Goal: Transaction & Acquisition: Book appointment/travel/reservation

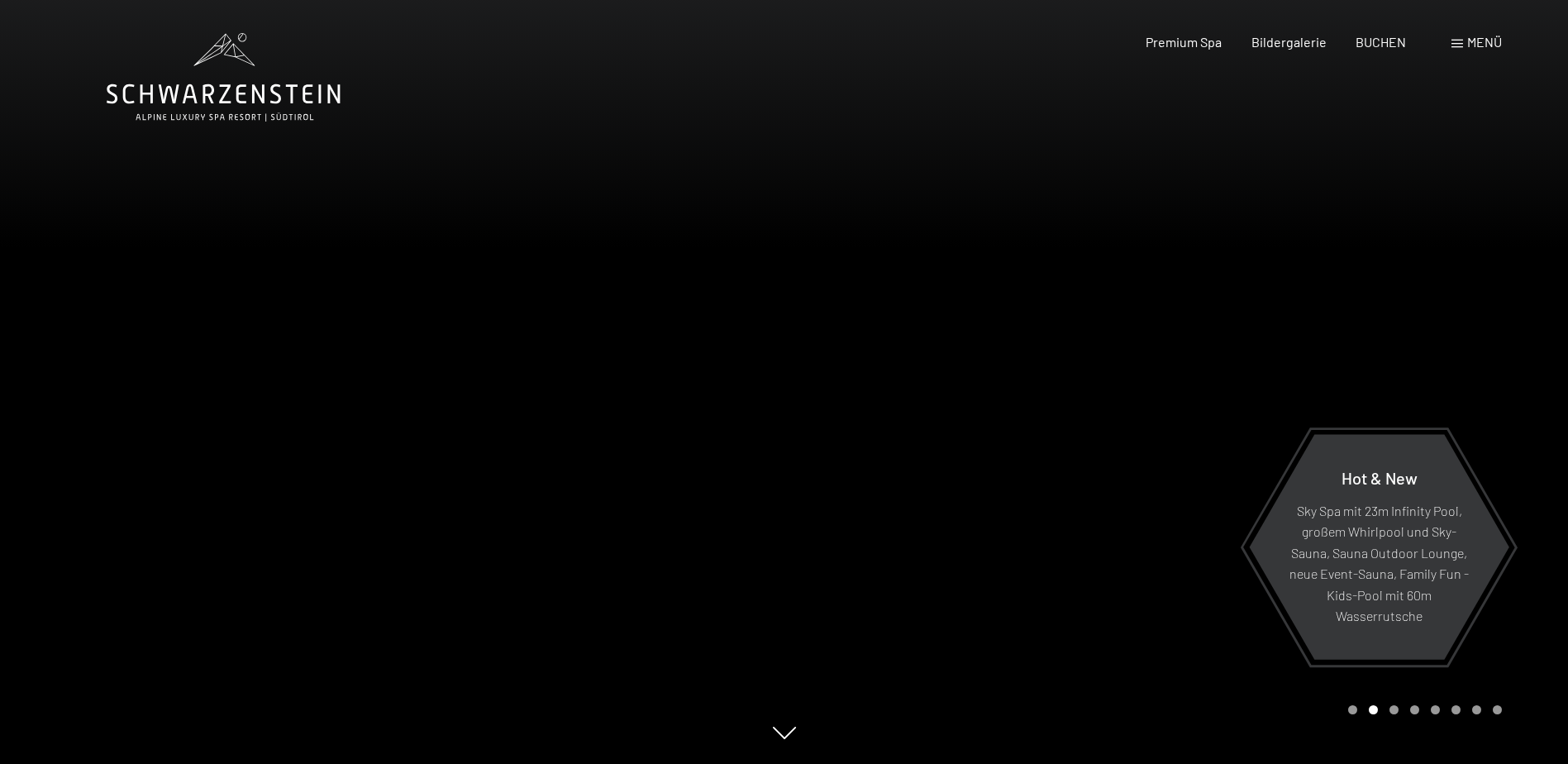
click at [1540, 357] on div at bounding box center [1176, 382] width 784 height 764
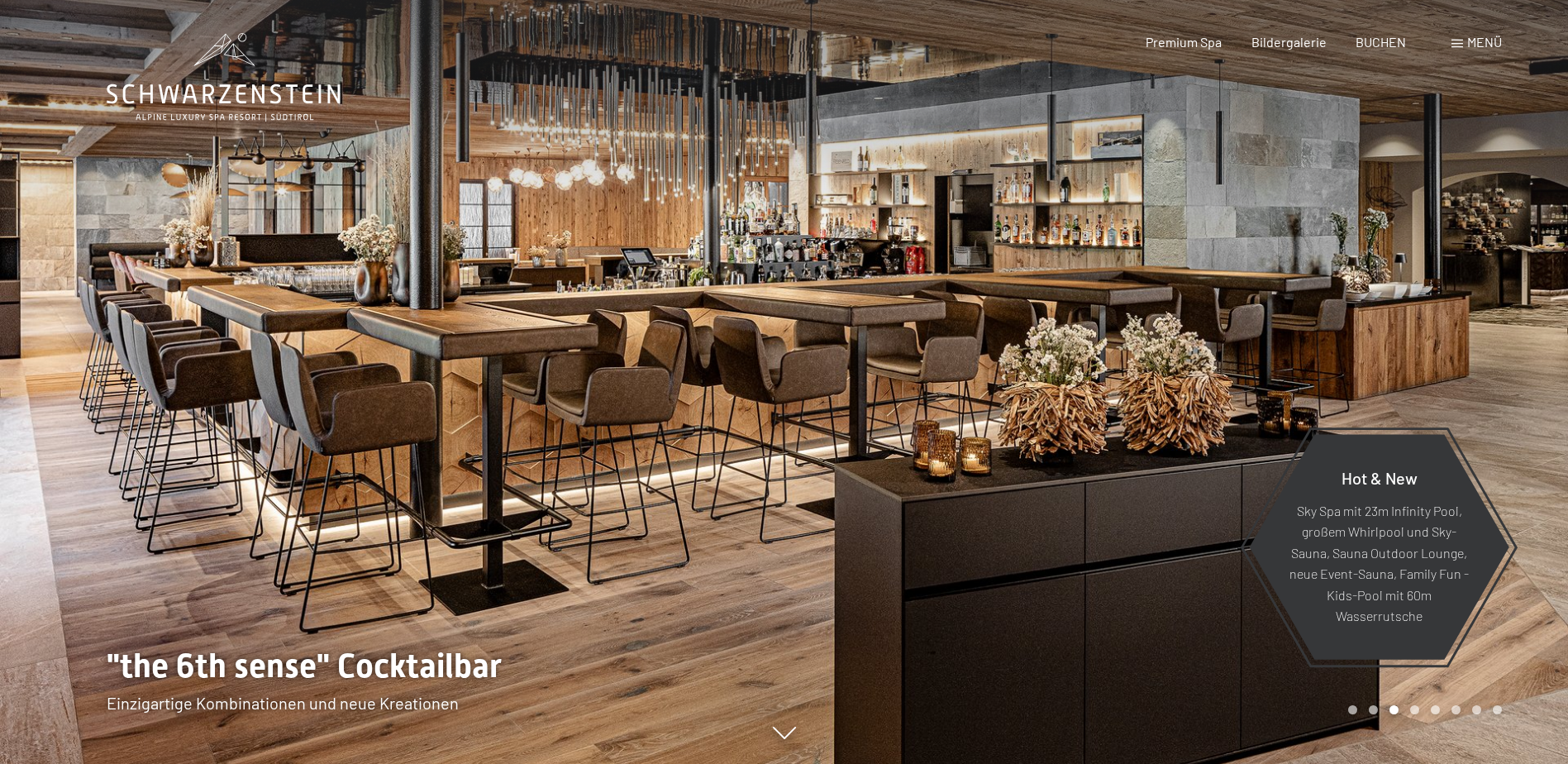
click at [1540, 357] on div at bounding box center [1176, 382] width 784 height 764
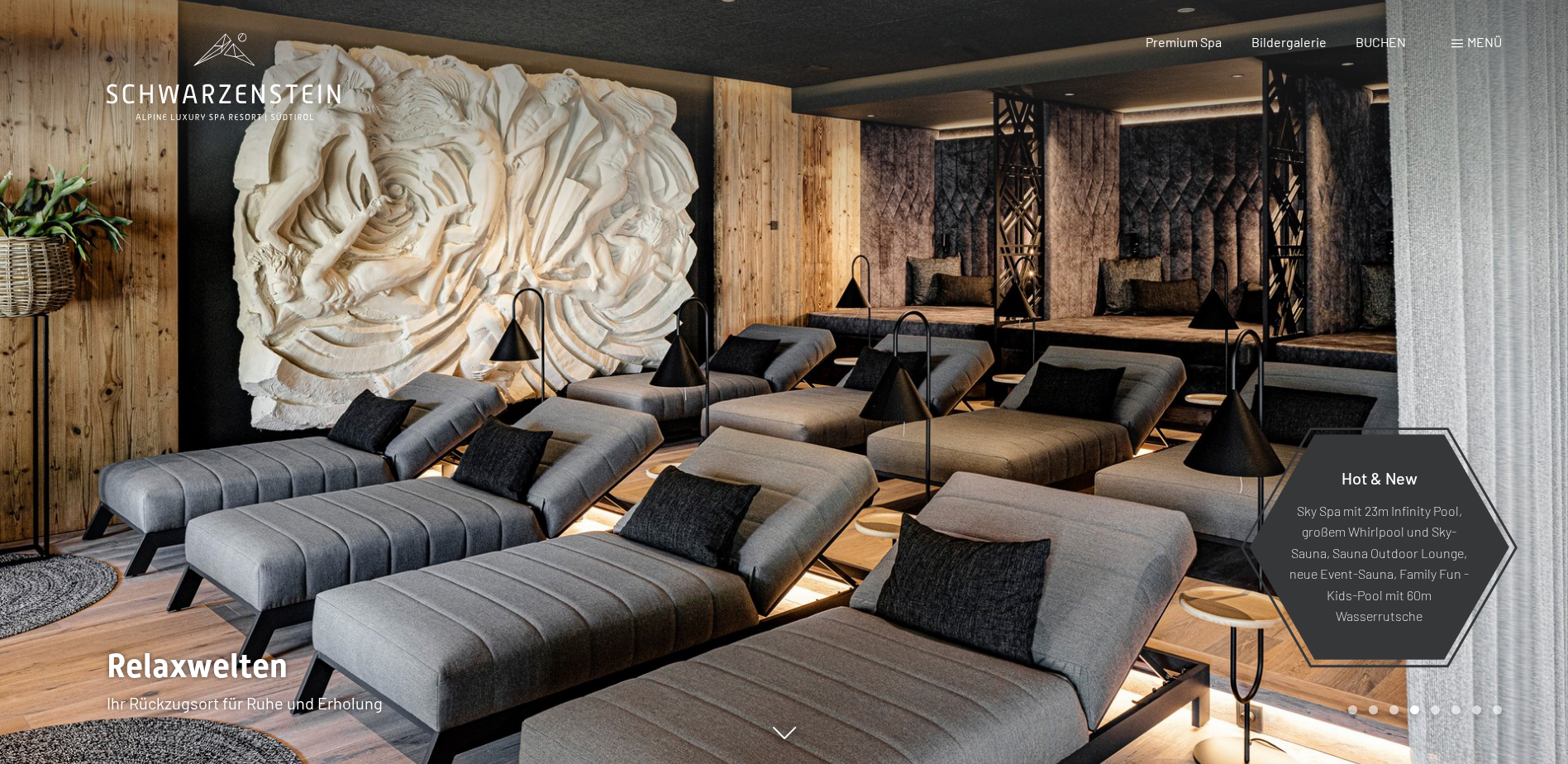
click at [1540, 357] on div at bounding box center [1176, 382] width 784 height 764
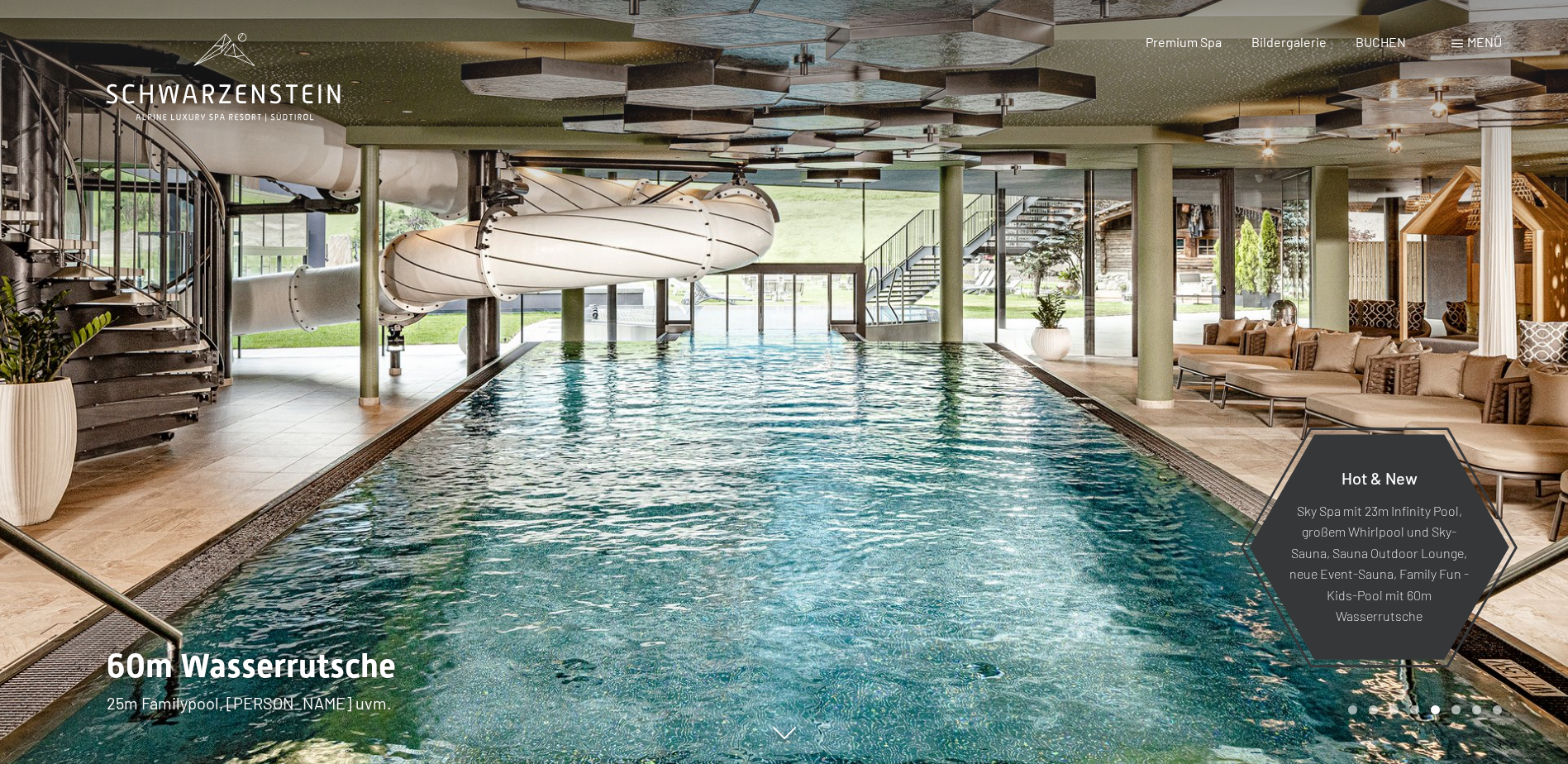
click at [1540, 357] on div at bounding box center [1176, 382] width 784 height 764
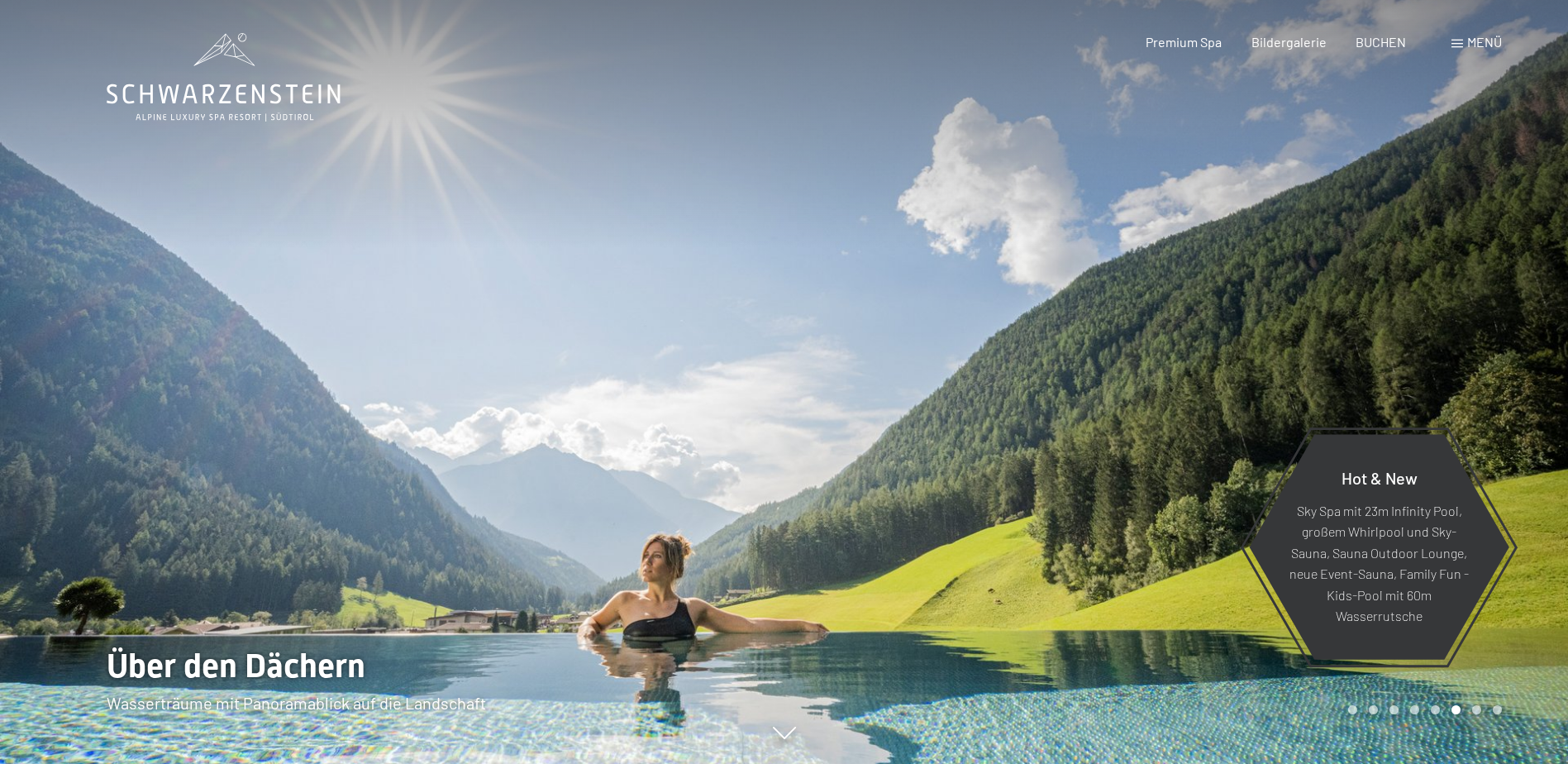
click at [1540, 357] on div at bounding box center [1176, 382] width 784 height 764
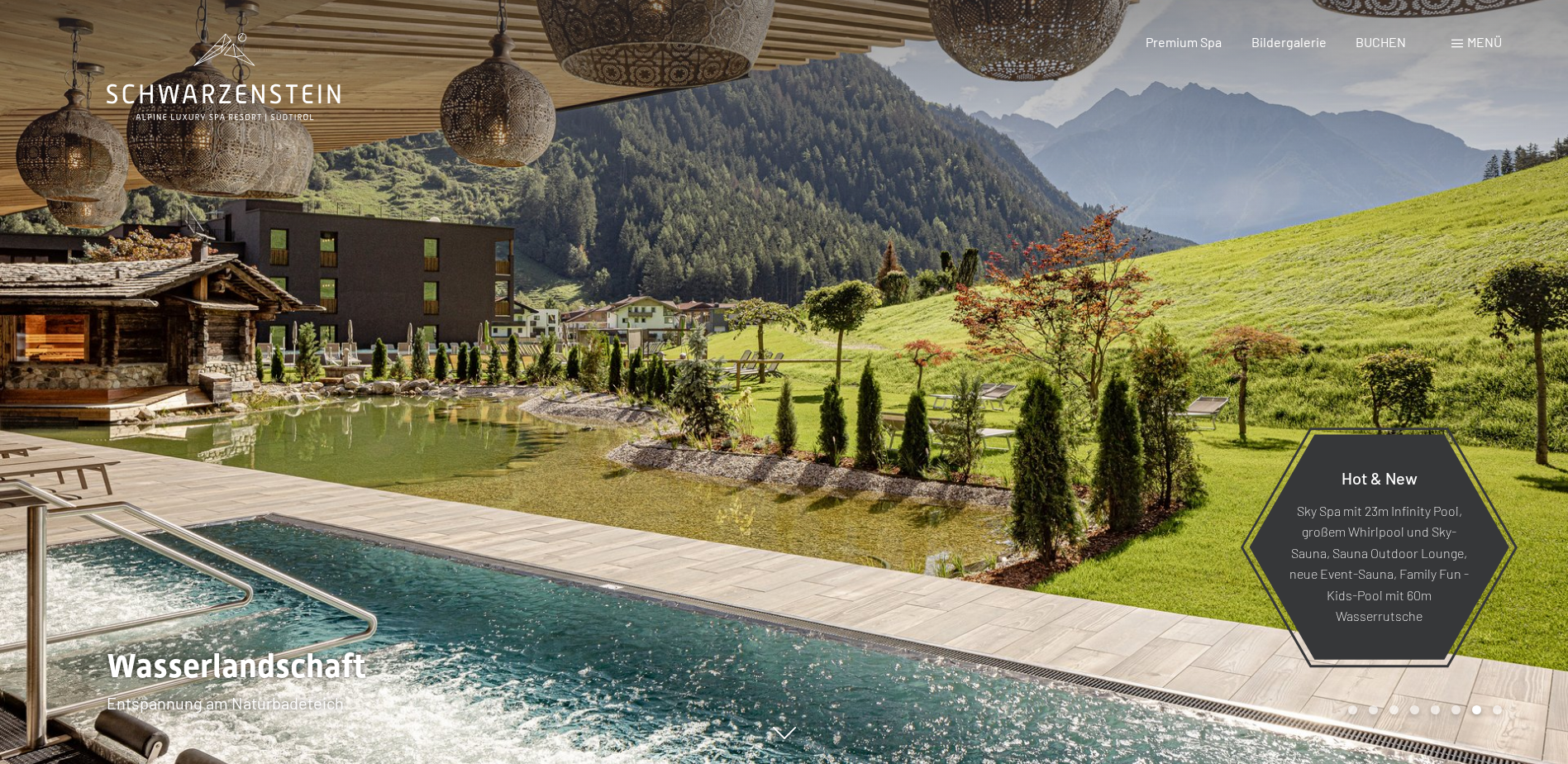
click at [1543, 347] on div at bounding box center [1176, 382] width 784 height 764
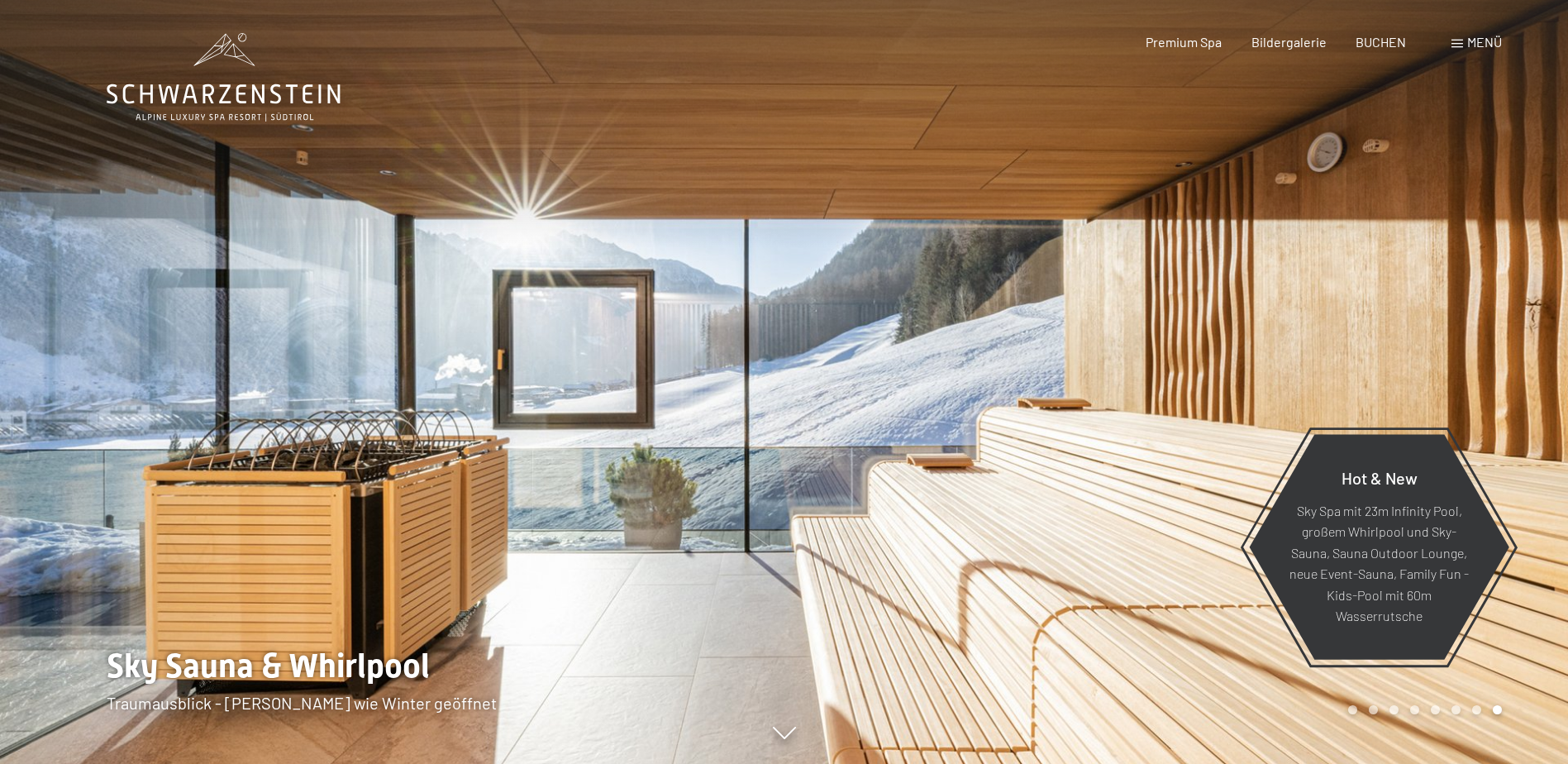
click at [1543, 345] on div at bounding box center [1176, 382] width 784 height 764
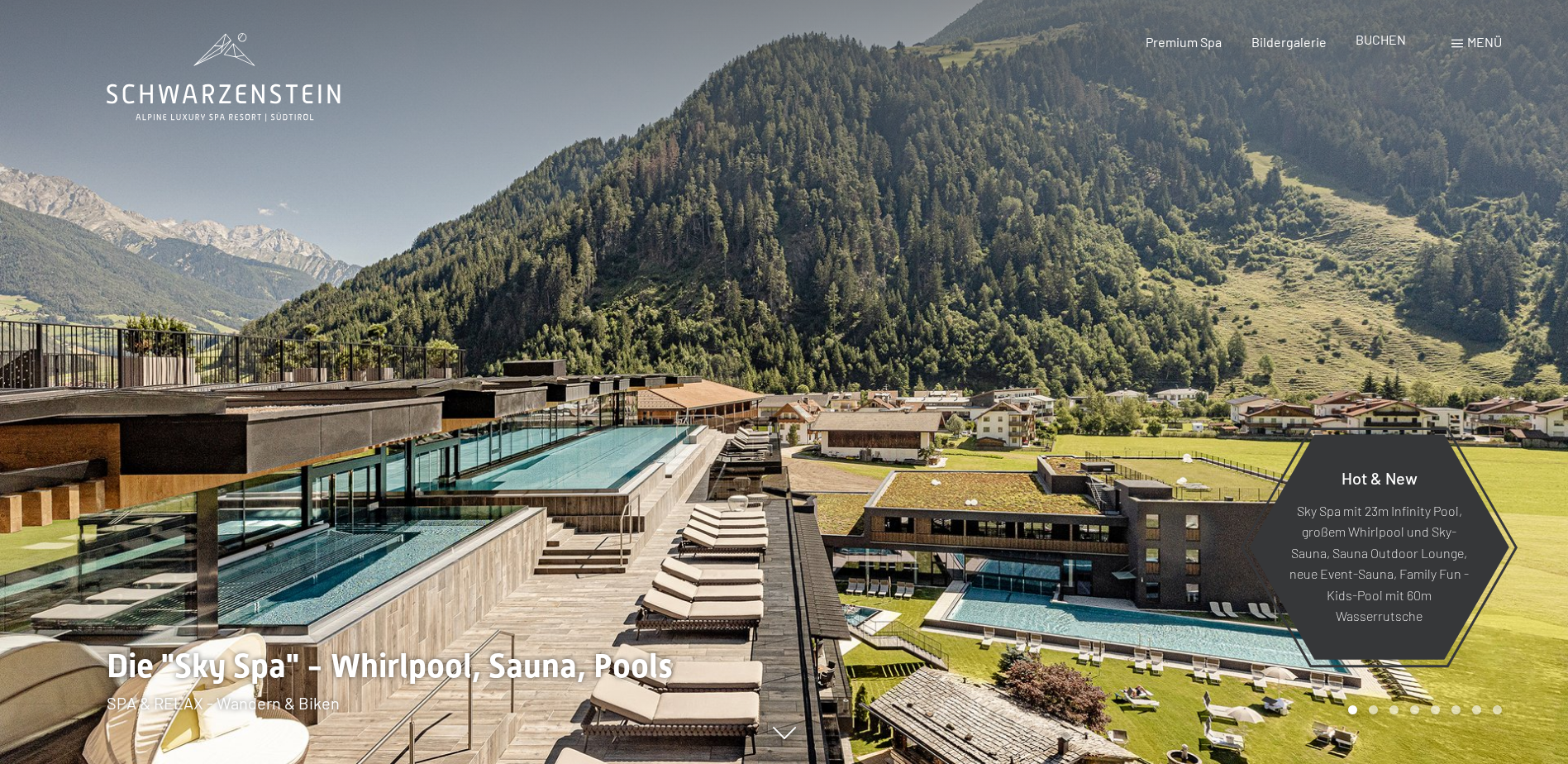
click at [1372, 35] on span "BUCHEN" at bounding box center [1380, 39] width 50 height 15
click at [1375, 41] on span "BUCHEN" at bounding box center [1380, 39] width 50 height 15
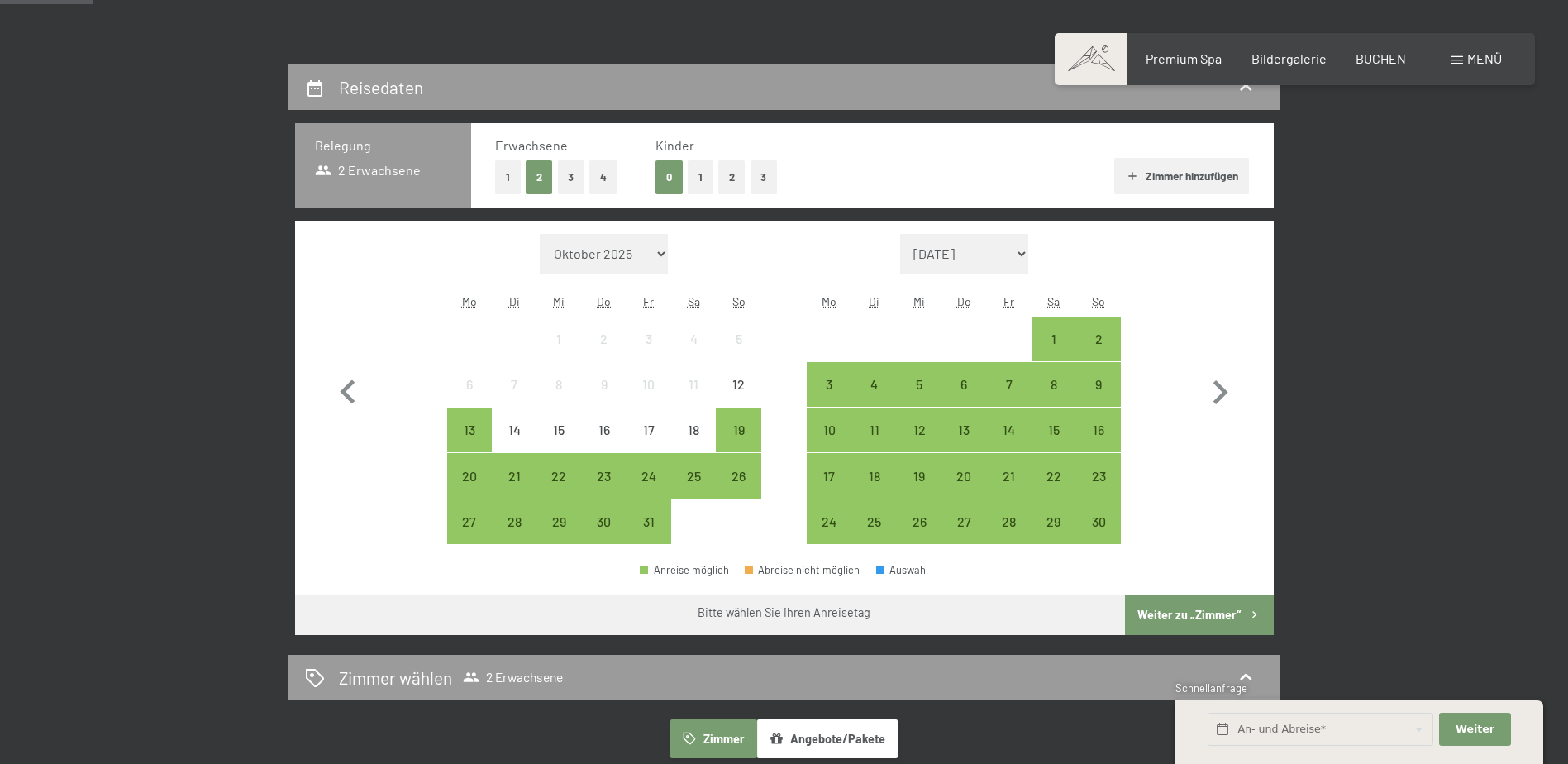
scroll to position [330, 0]
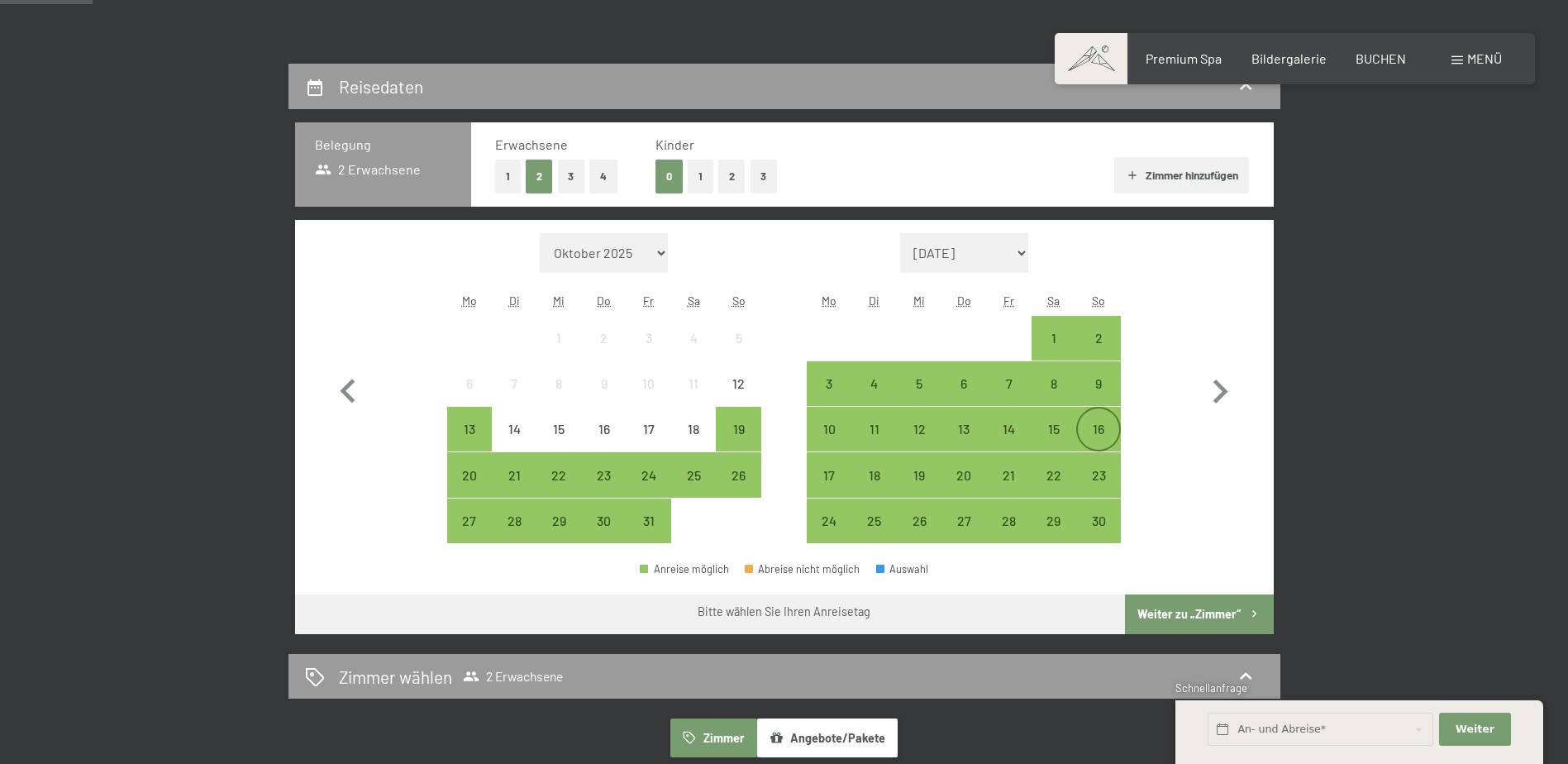
click at [1094, 430] on div "16" at bounding box center [1098, 442] width 41 height 41
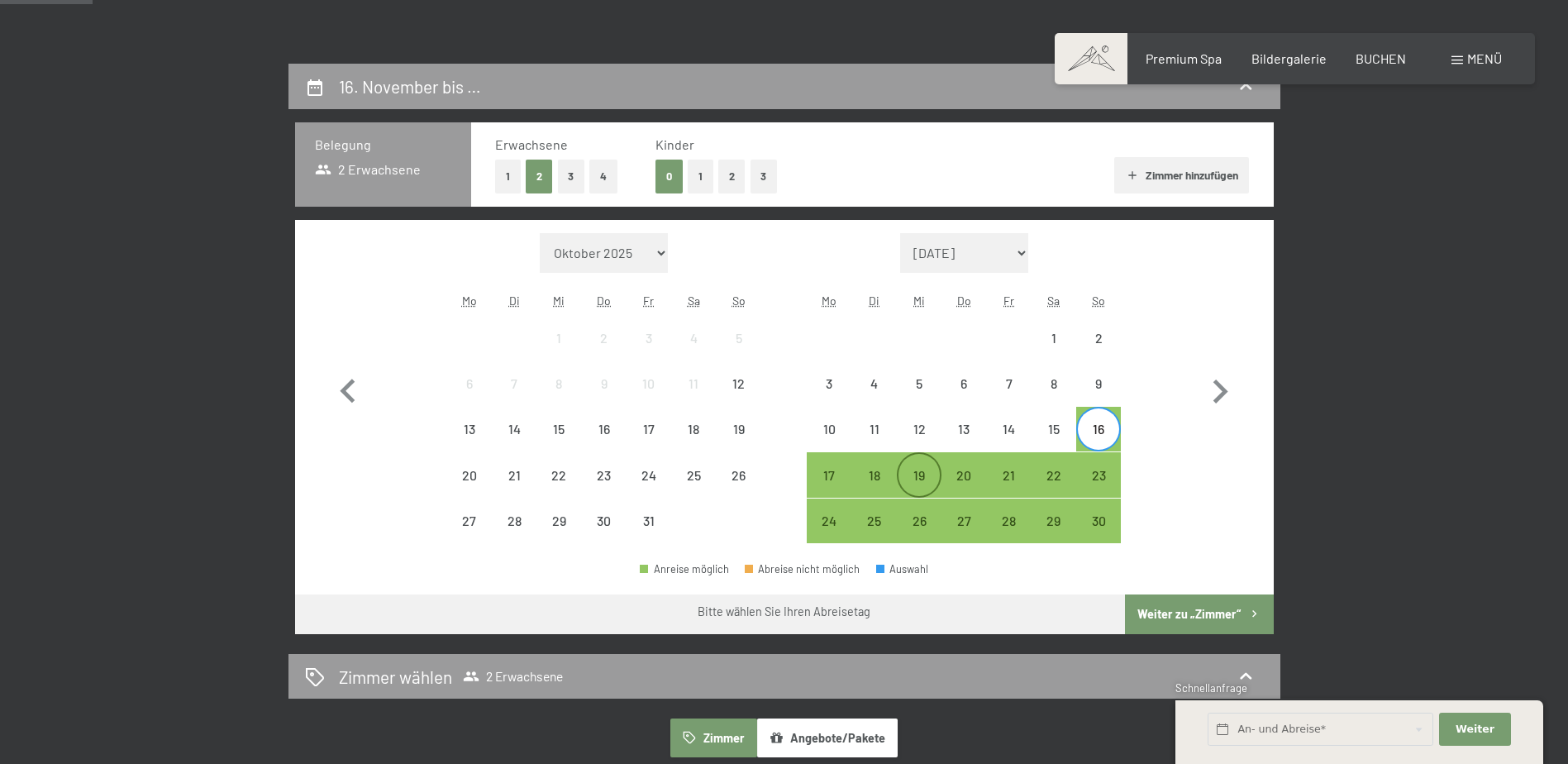
click at [917, 473] on div "19" at bounding box center [919, 488] width 41 height 41
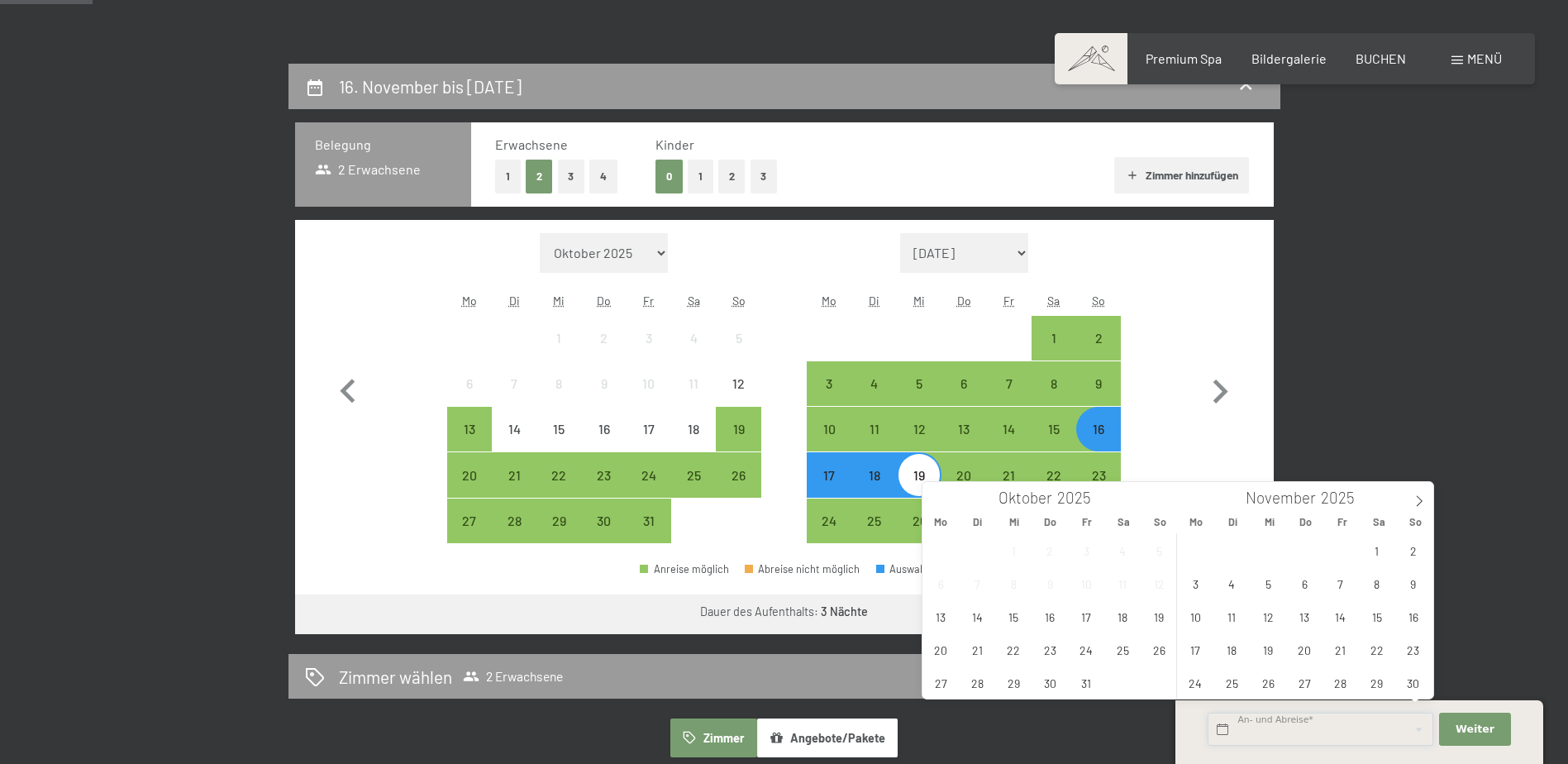
click at [1248, 726] on input "text" at bounding box center [1320, 729] width 226 height 34
click at [1410, 611] on span "16" at bounding box center [1412, 616] width 32 height 32
click at [1262, 653] on span "19" at bounding box center [1268, 648] width 32 height 32
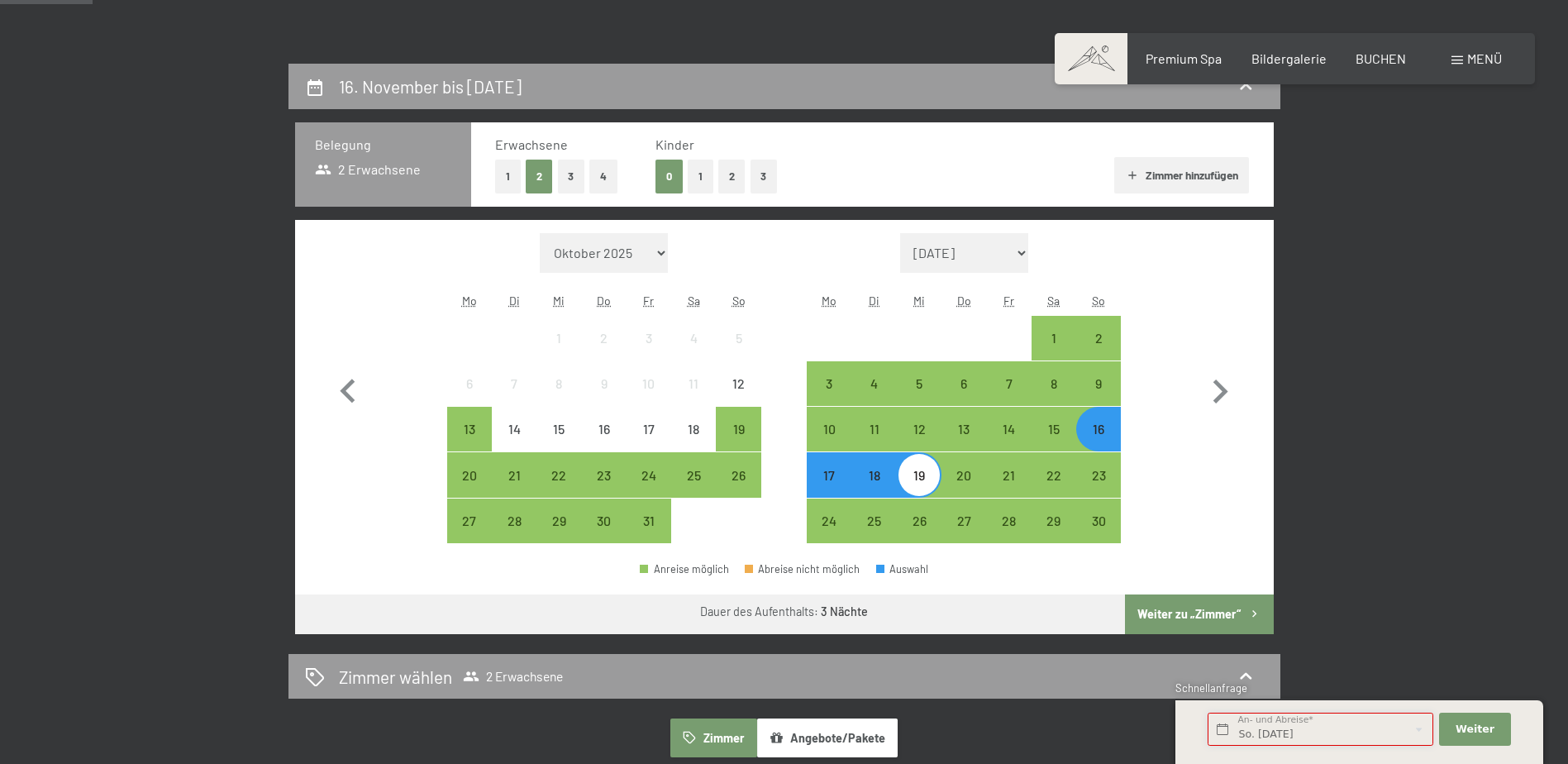
type input "So. [DATE] - Mi. [DATE]"
click at [1480, 729] on span "Weiter" at bounding box center [1474, 729] width 39 height 15
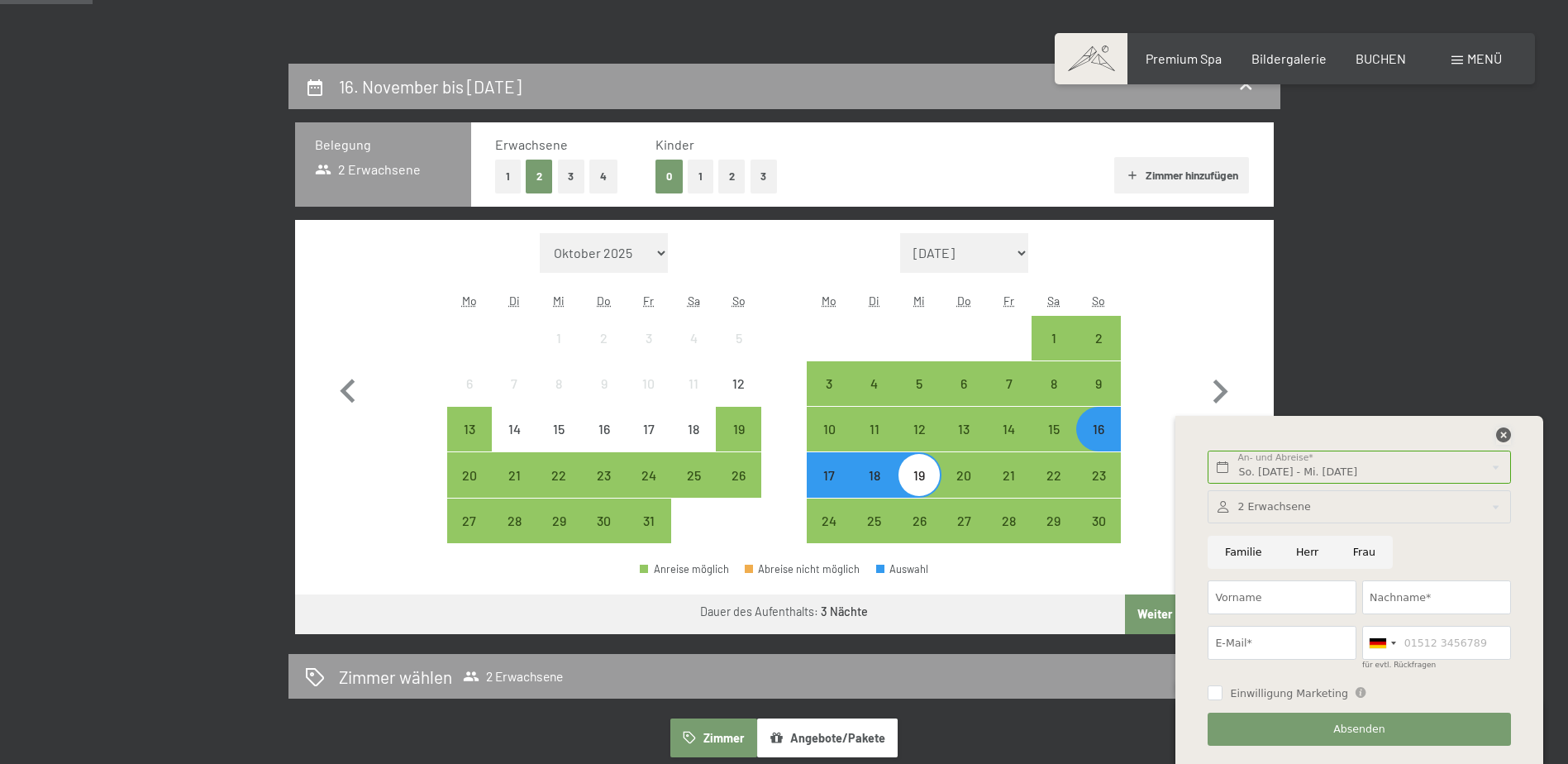
click at [1498, 434] on icon at bounding box center [1503, 435] width 15 height 15
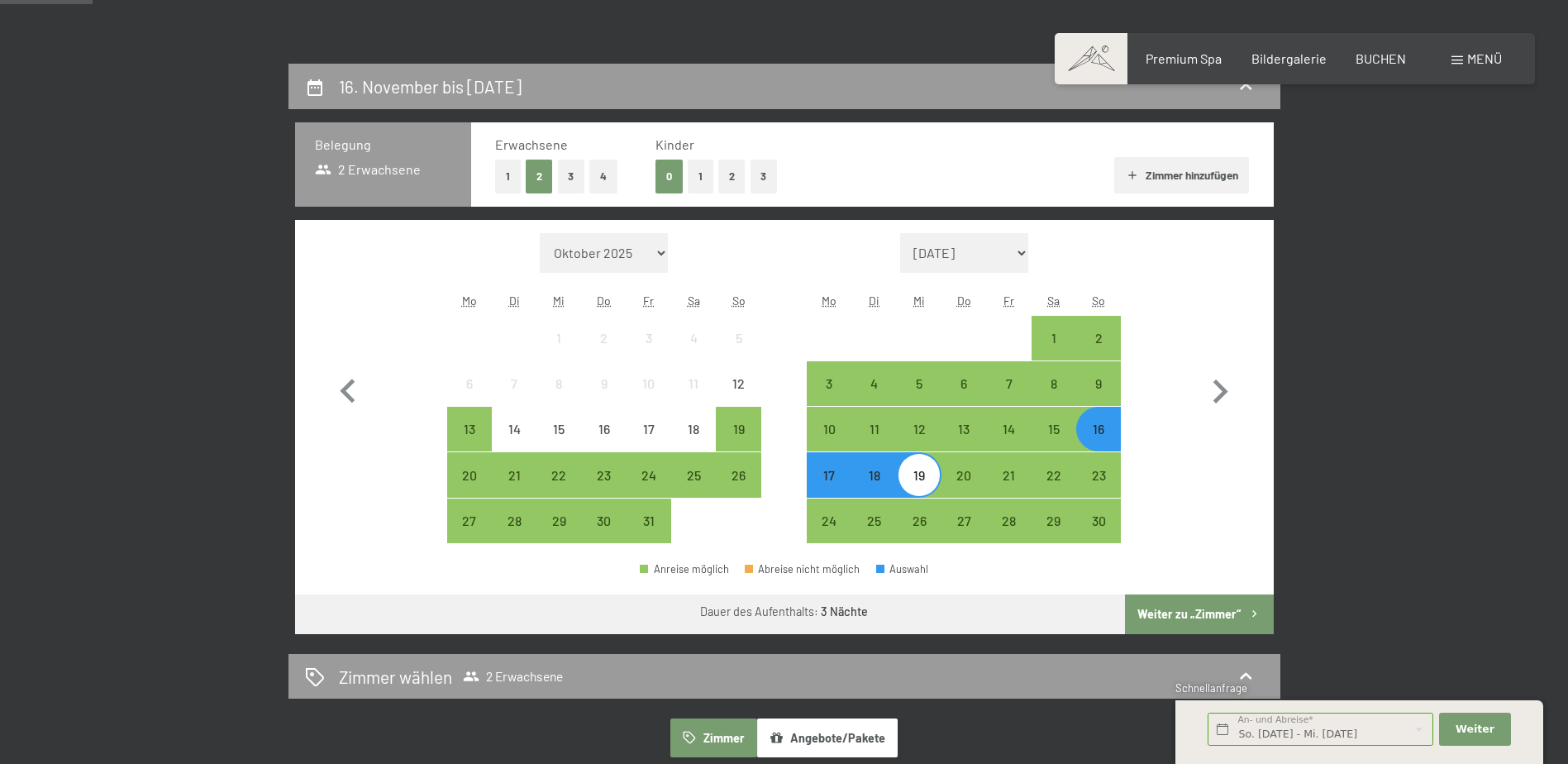
click at [1193, 610] on button "Weiter zu „Zimmer“" at bounding box center [1199, 614] width 148 height 40
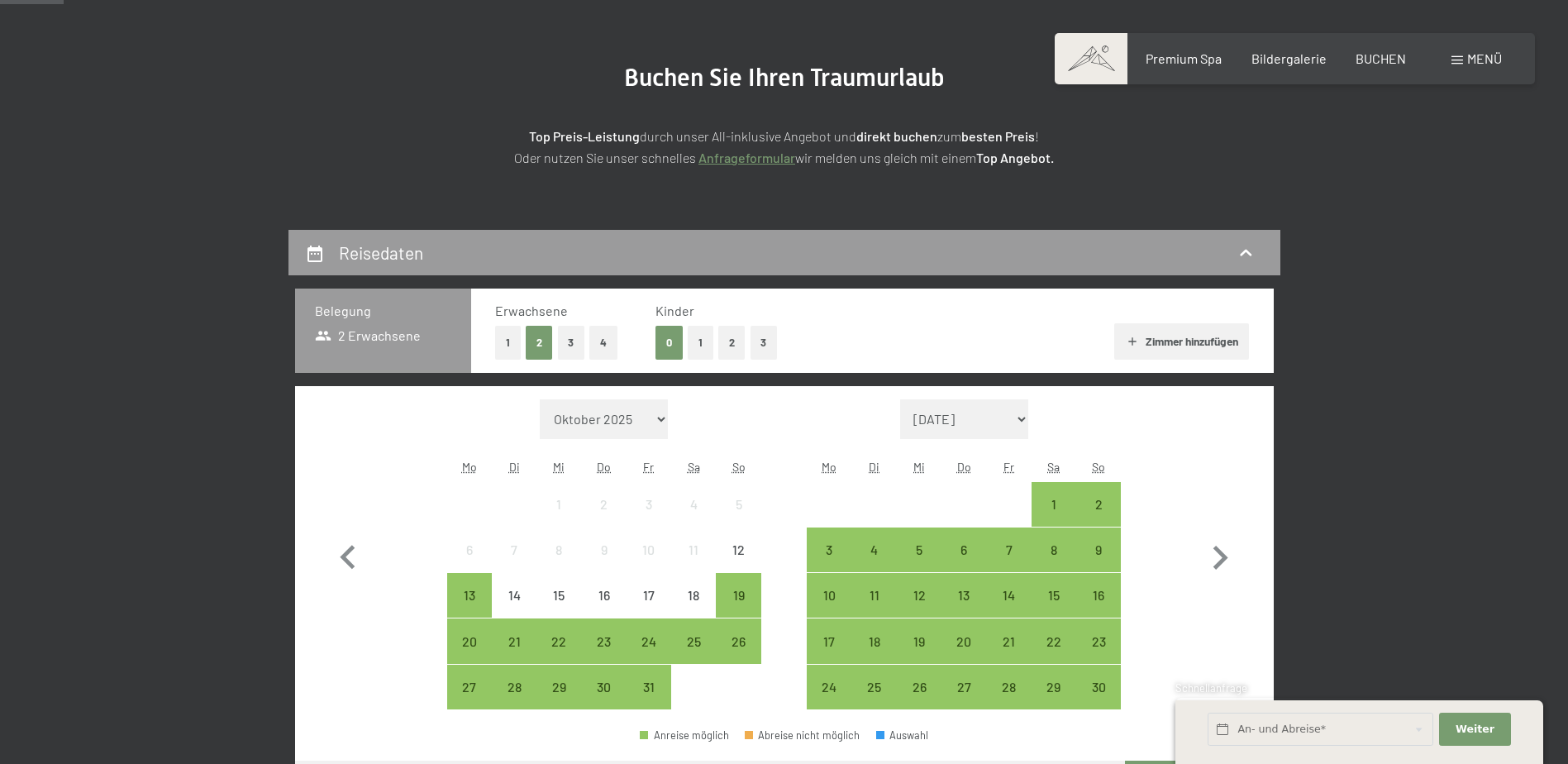
scroll to position [330, 0]
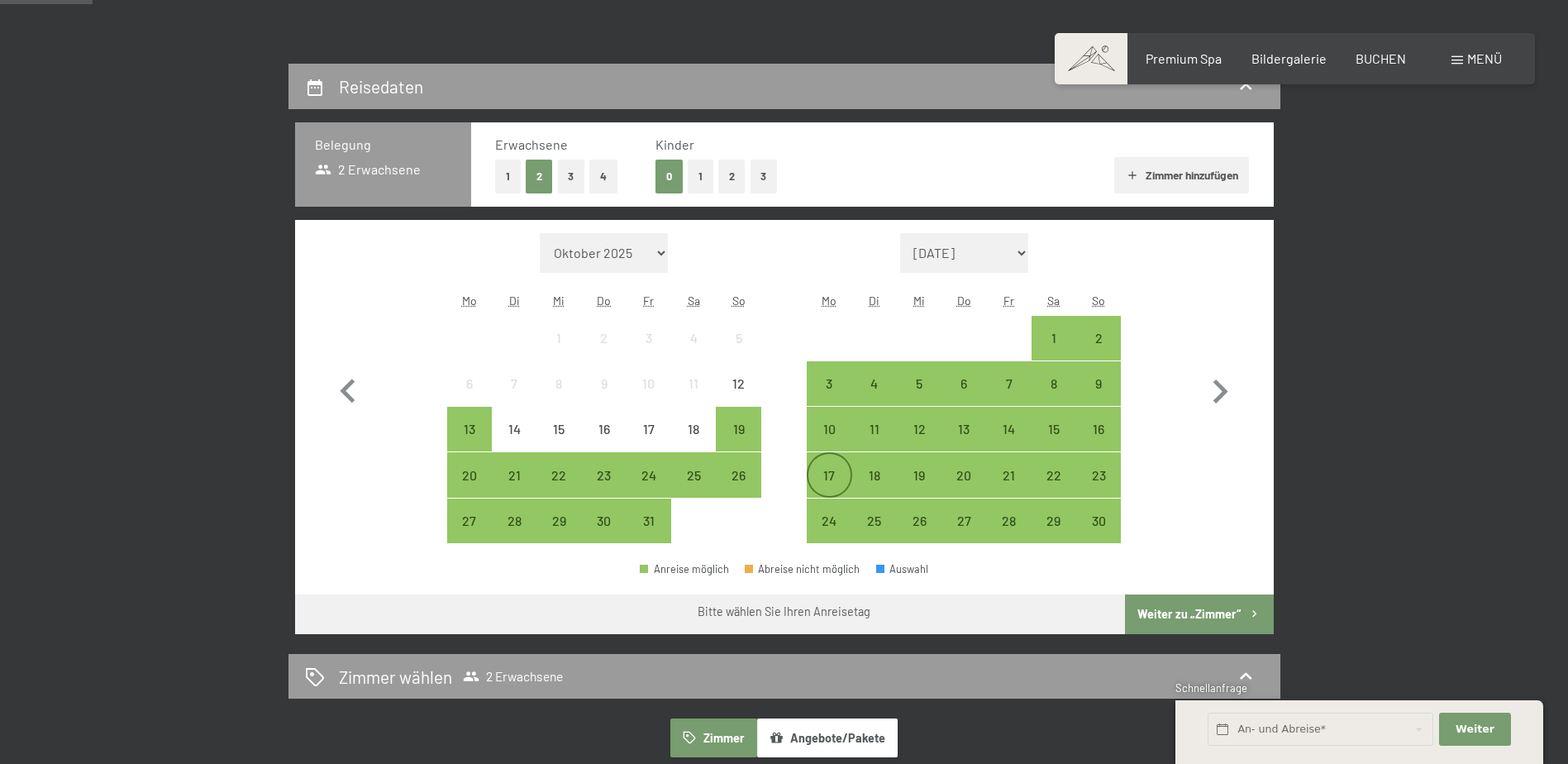
click at [826, 469] on div "17" at bounding box center [829, 488] width 41 height 41
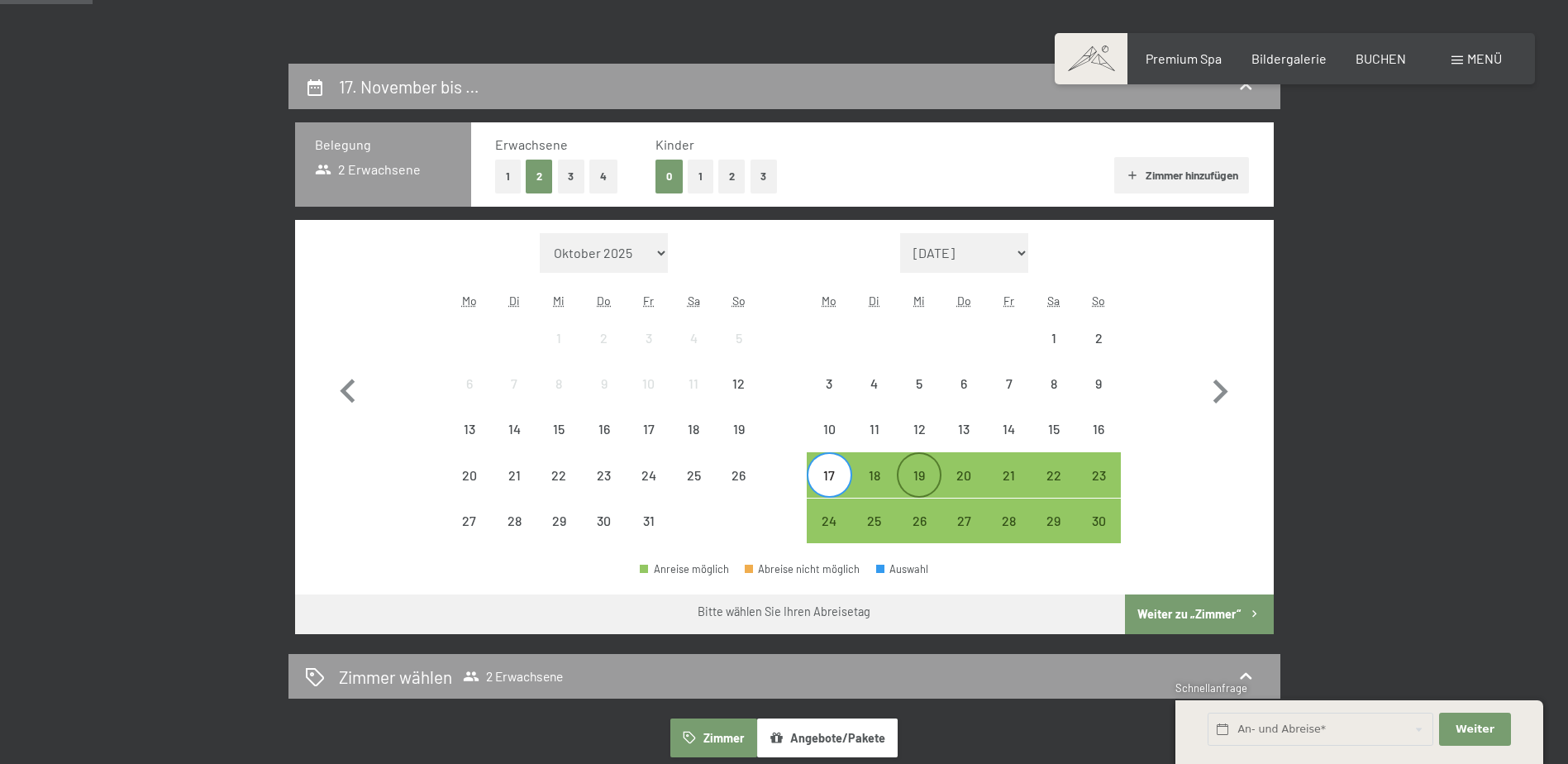
click at [919, 474] on div "19" at bounding box center [919, 488] width 41 height 41
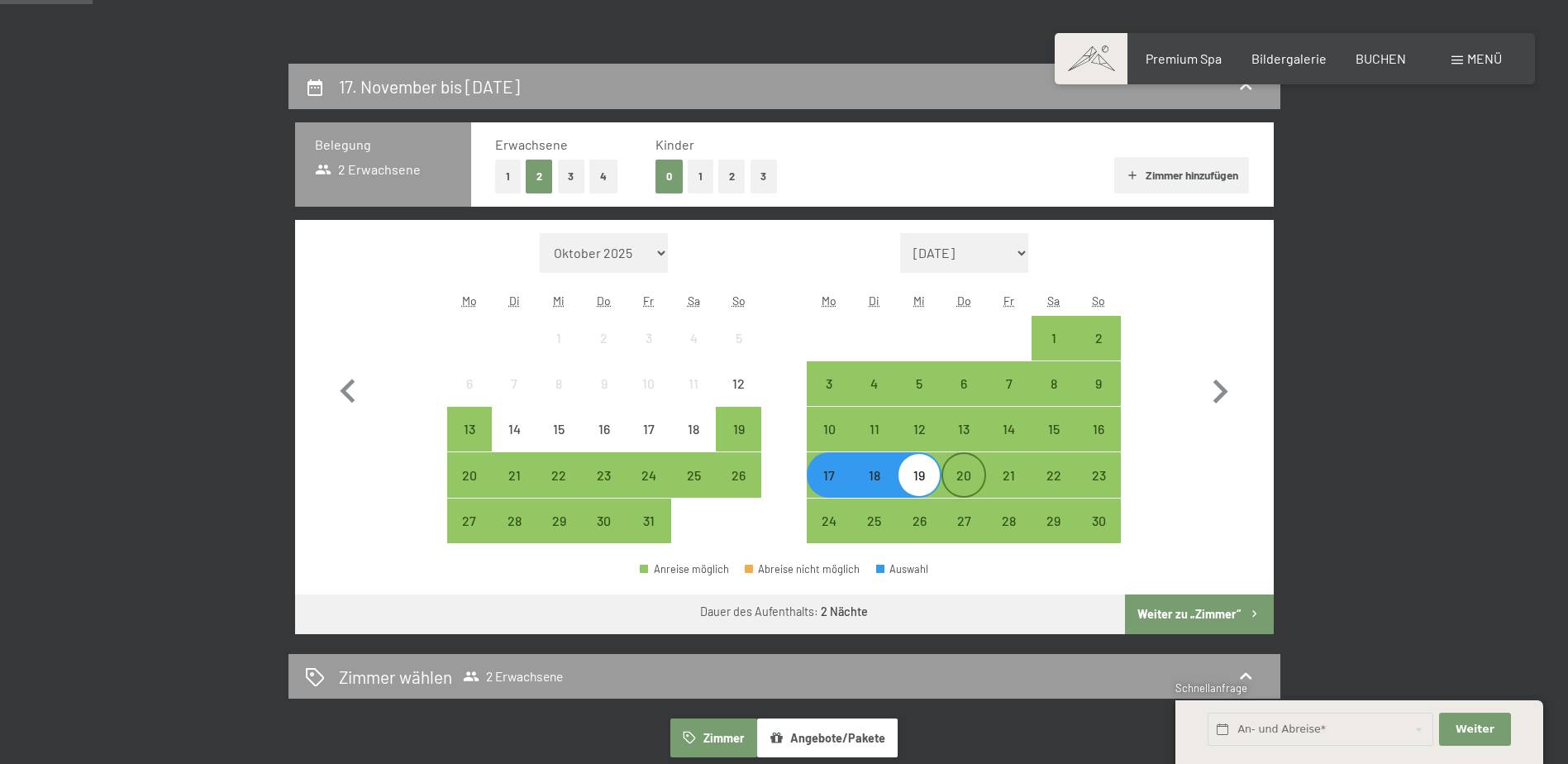
click at [955, 475] on div "20" at bounding box center [963, 488] width 41 height 41
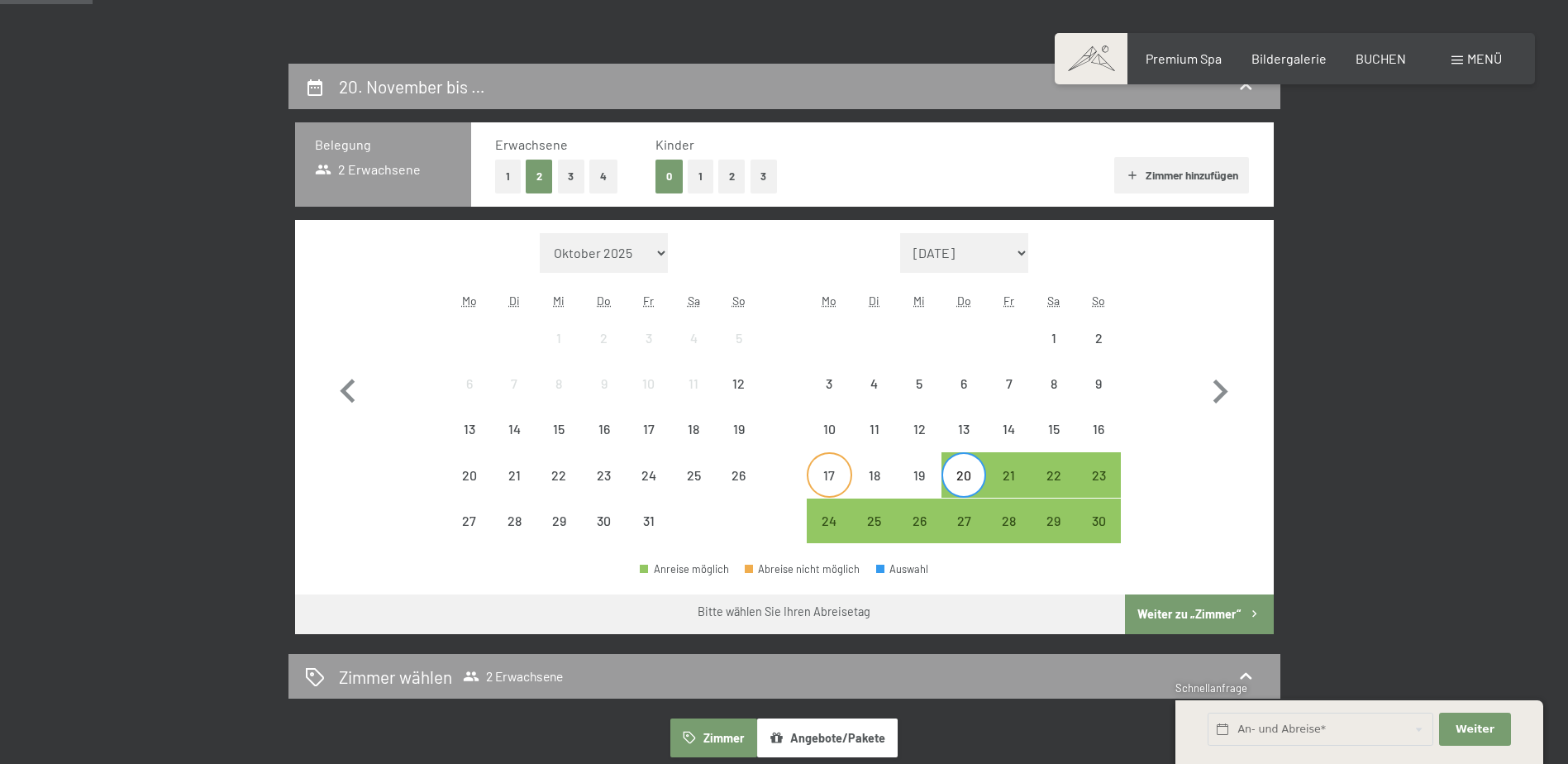
click at [833, 473] on div "17" at bounding box center [829, 488] width 41 height 41
click at [961, 472] on div "20" at bounding box center [963, 488] width 41 height 41
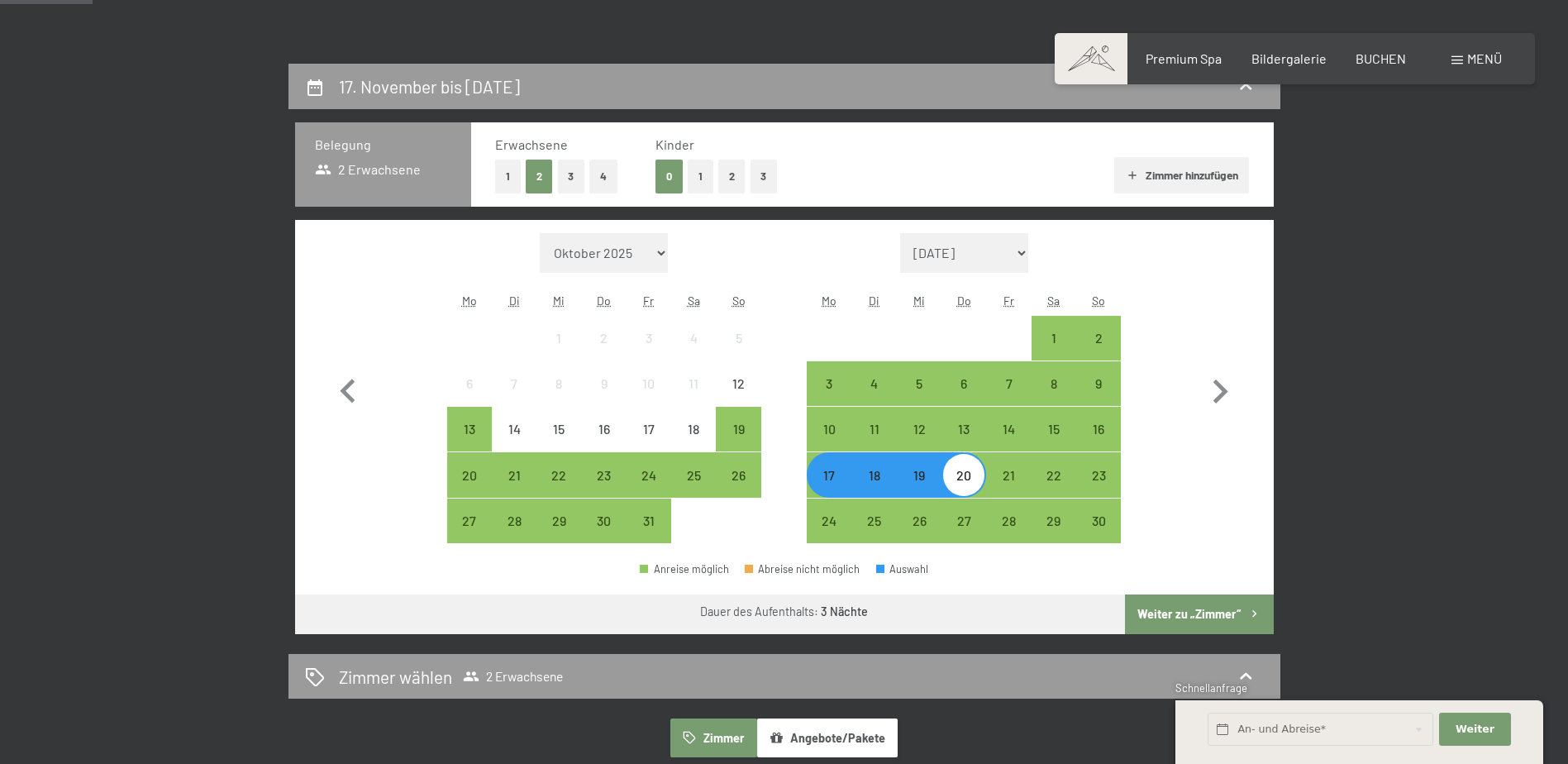
click at [1212, 611] on button "Weiter zu „Zimmer“" at bounding box center [1199, 614] width 148 height 40
